Goal: Information Seeking & Learning: Learn about a topic

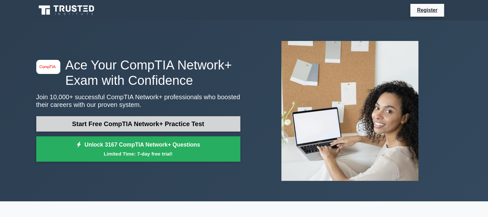
click at [121, 123] on link "Start Free CompTIA Network+ Practice Test" at bounding box center [138, 123] width 204 height 15
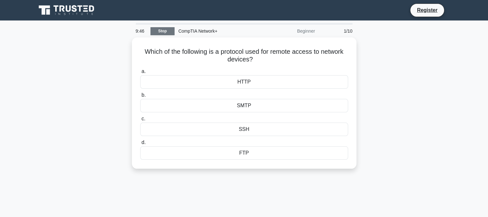
click at [165, 32] on link "Stop" at bounding box center [162, 31] width 24 height 8
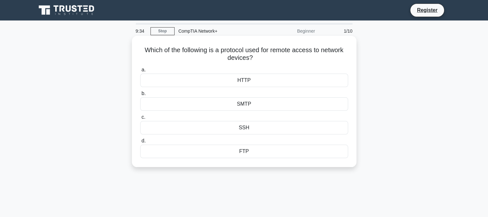
click at [155, 129] on div "SSH" at bounding box center [244, 127] width 208 height 13
click at [140, 120] on input "c. SSH" at bounding box center [140, 117] width 0 height 4
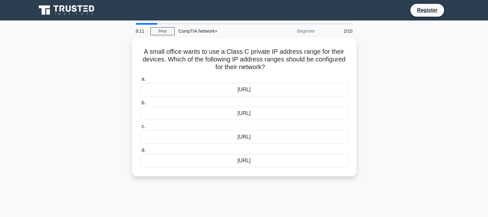
click at [343, 32] on div "2/10" at bounding box center [338, 31] width 38 height 13
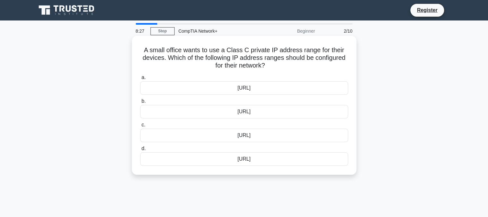
click at [272, 113] on div "192.168.0.0/16" at bounding box center [244, 111] width 208 height 13
click at [140, 104] on input "b. 192.168.0.0/16" at bounding box center [140, 101] width 0 height 4
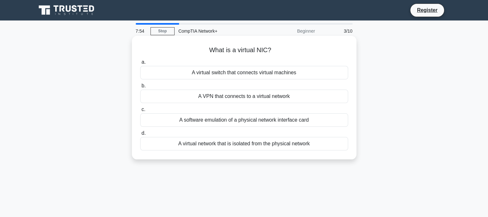
click at [262, 145] on div "A virtual network that is isolated from the physical network" at bounding box center [244, 143] width 208 height 13
click at [140, 136] on input "d. A virtual network that is isolated from the physical network" at bounding box center [140, 133] width 0 height 4
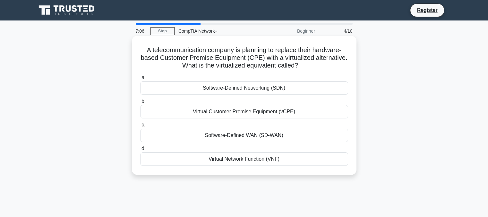
click at [275, 164] on div "Virtual Network Function (VNF)" at bounding box center [244, 159] width 208 height 13
click at [140, 151] on input "d. Virtual Network Function (VNF)" at bounding box center [140, 149] width 0 height 4
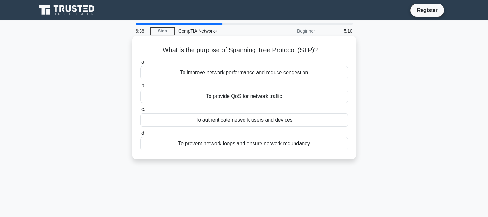
click at [230, 148] on div "To prevent network loops and ensure network redundancy" at bounding box center [244, 143] width 208 height 13
click at [140, 136] on input "d. To prevent network loops and ensure network redundancy" at bounding box center [140, 133] width 0 height 4
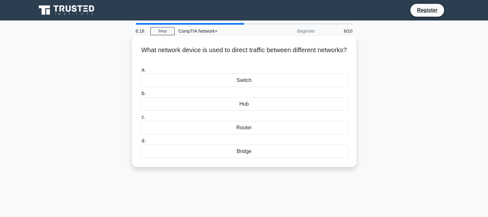
click at [259, 131] on div "Router" at bounding box center [244, 127] width 208 height 13
click at [140, 120] on input "c. Router" at bounding box center [140, 117] width 0 height 4
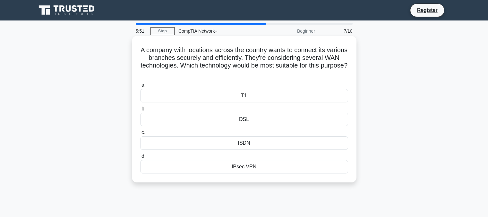
click at [282, 170] on div "IPsec VPN" at bounding box center [244, 166] width 208 height 13
click at [140, 159] on input "d. IPsec VPN" at bounding box center [140, 157] width 0 height 4
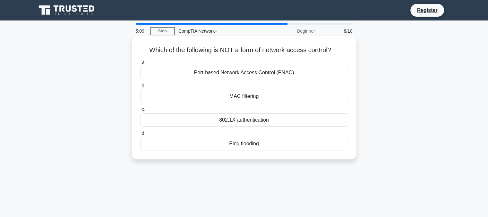
click at [299, 77] on div "Port-based Network Access Control (PNAC)" at bounding box center [244, 72] width 208 height 13
click at [140, 64] on input "a. Port-based Network Access Control (PNAC)" at bounding box center [140, 62] width 0 height 4
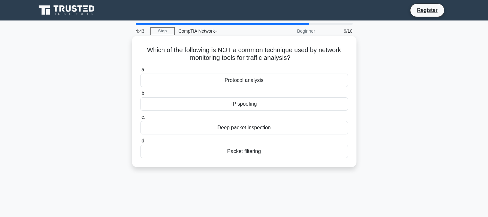
click at [246, 133] on div "Deep packet inspection" at bounding box center [244, 127] width 208 height 13
click at [140, 120] on input "c. Deep packet inspection" at bounding box center [140, 117] width 0 height 4
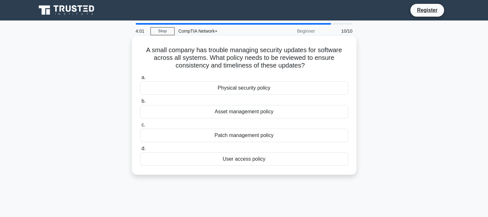
click at [275, 91] on div "Physical security policy" at bounding box center [244, 87] width 208 height 13
click at [140, 80] on input "a. Physical security policy" at bounding box center [140, 78] width 0 height 4
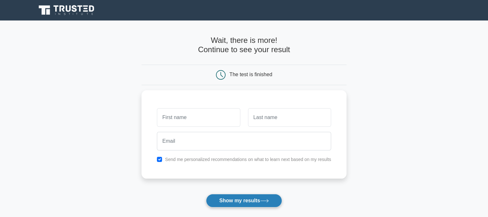
click at [254, 204] on button "Show my results" at bounding box center [244, 200] width 76 height 13
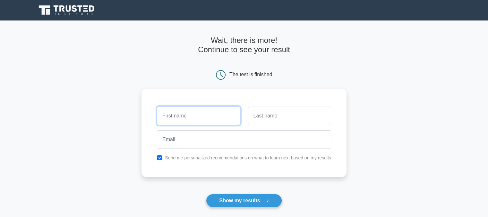
click at [210, 120] on input "text" at bounding box center [198, 116] width 83 height 19
type input "l"
type input "thippineni"
click at [280, 123] on input "text" at bounding box center [289, 116] width 83 height 19
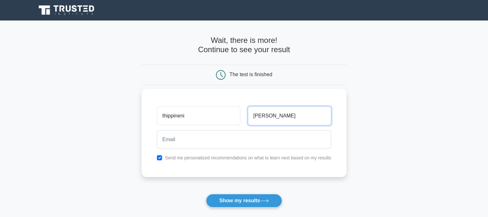
type input "lakshmipathi"
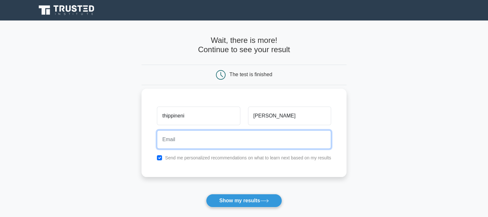
click at [234, 138] on input "email" at bounding box center [244, 140] width 174 height 19
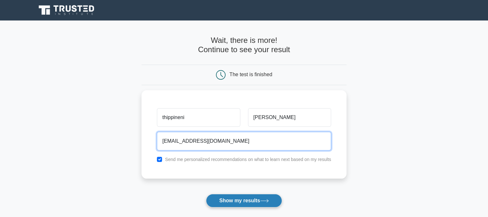
type input "thippenenilakshmipathi@gmail.com"
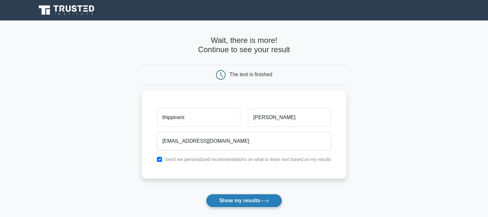
click at [241, 204] on button "Show my results" at bounding box center [244, 200] width 76 height 13
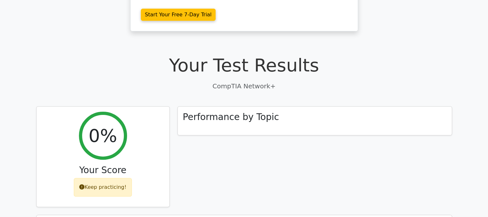
scroll to position [150, 0]
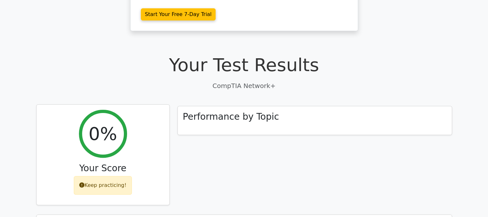
click at [109, 176] on div "Keep practicing!" at bounding box center [103, 185] width 58 height 19
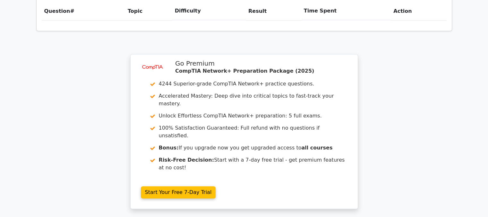
scroll to position [472, 0]
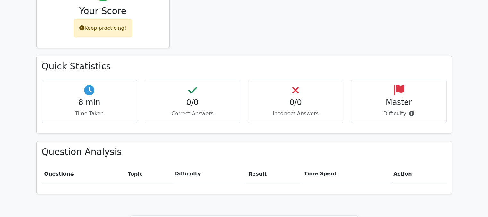
scroll to position [308, 0]
click at [310, 97] on h4 "0/0" at bounding box center [295, 101] width 85 height 9
click at [285, 97] on h4 "0/0" at bounding box center [295, 101] width 85 height 9
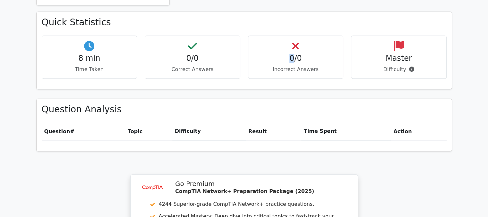
scroll to position [361, 0]
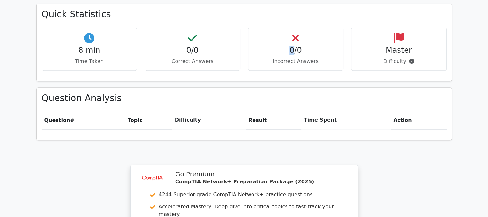
click at [130, 111] on th "Topic" at bounding box center [148, 120] width 47 height 18
click at [181, 111] on th "Difficulty" at bounding box center [208, 120] width 73 height 18
click at [412, 111] on th "Action" at bounding box center [418, 120] width 55 height 18
click at [256, 111] on th "Result" at bounding box center [273, 120] width 55 height 18
click at [257, 111] on th "Result" at bounding box center [273, 120] width 55 height 18
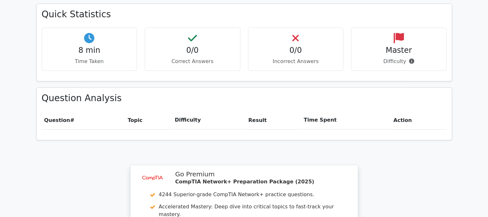
click at [254, 111] on th "Result" at bounding box center [273, 120] width 55 height 18
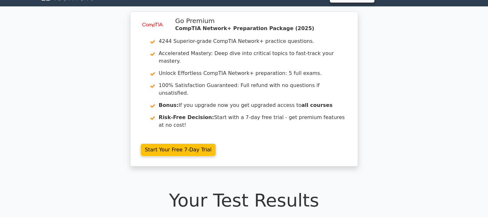
scroll to position [0, 0]
